Goal: Information Seeking & Learning: Find specific page/section

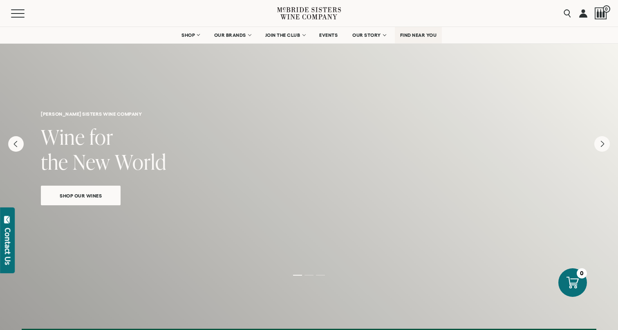
click at [421, 38] on link "FIND NEAR YOU" at bounding box center [418, 35] width 47 height 16
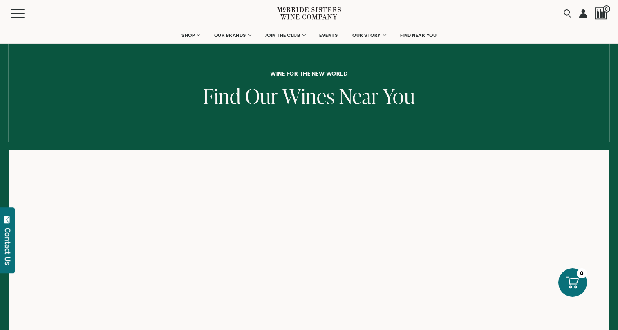
scroll to position [52, 0]
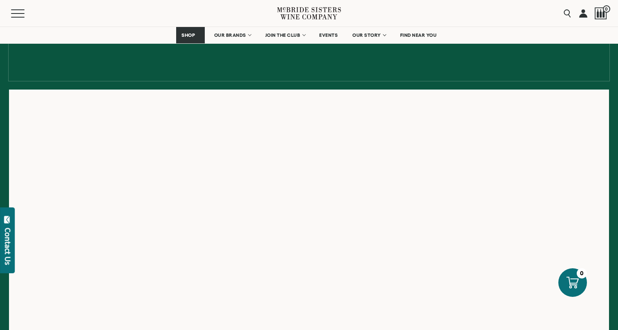
scroll to position [100, 0]
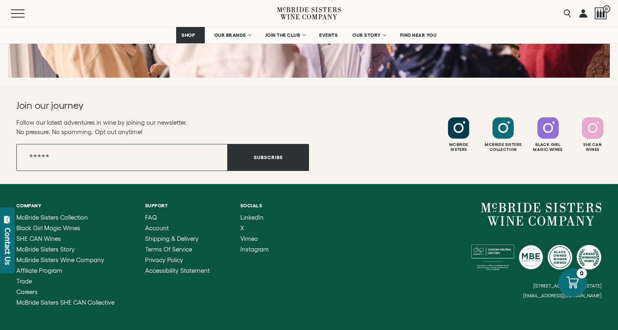
scroll to position [3324, 0]
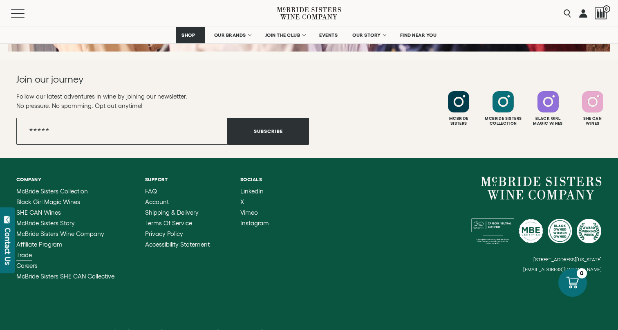
click at [27, 251] on span "Trade" at bounding box center [24, 254] width 16 height 7
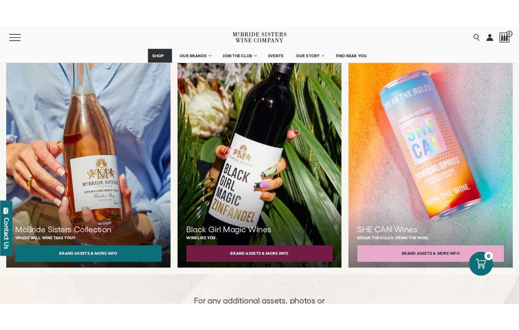
scroll to position [734, 0]
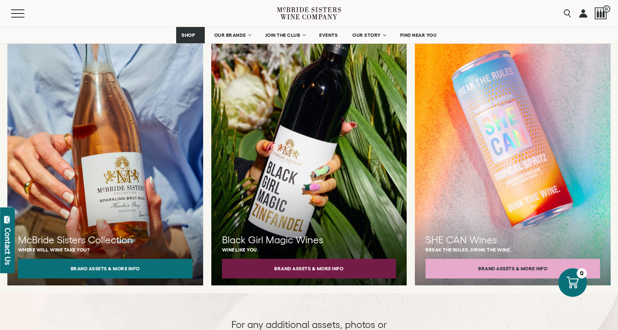
click at [149, 198] on div at bounding box center [105, 146] width 215 height 306
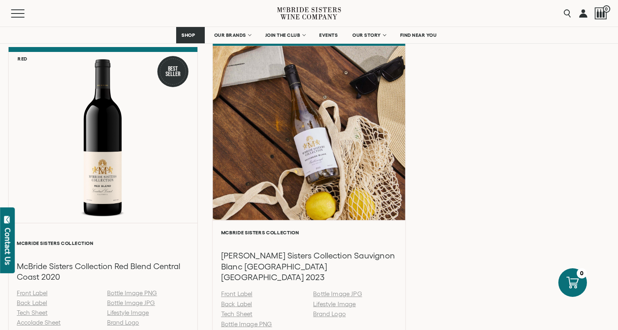
scroll to position [1153, 0]
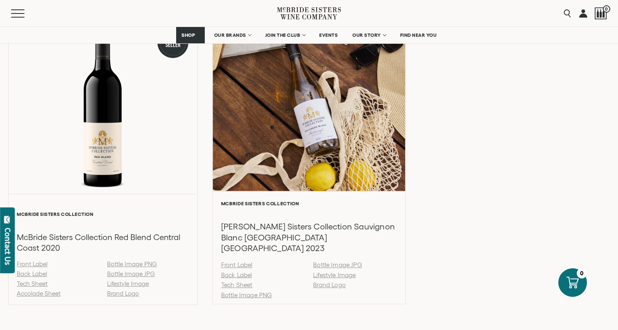
click at [356, 171] on div at bounding box center [308, 104] width 192 height 174
click at [244, 285] on link "Tech Sheet" at bounding box center [236, 284] width 31 height 7
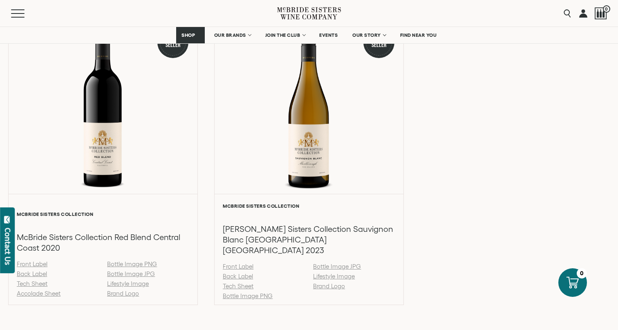
click at [458, 88] on div "Pink 92 Points [PERSON_NAME] Sisters Collection [PERSON_NAME] Sisters Collectio…" at bounding box center [308, 14] width 601 height 581
